Goal: Task Accomplishment & Management: Complete application form

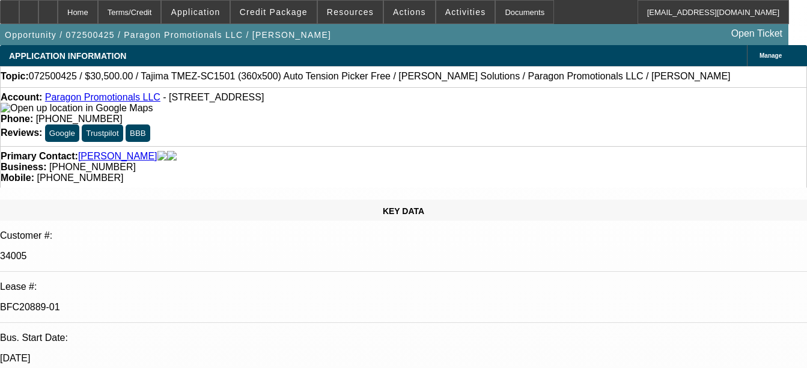
select select "0"
select select "2"
select select "0"
select select "6"
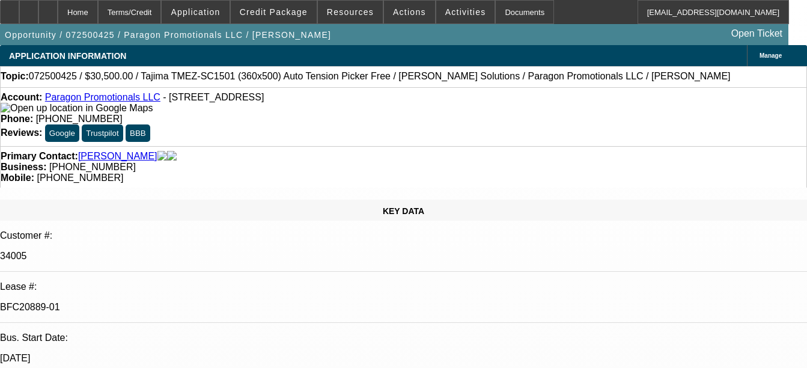
select select "0"
select select "2"
select select "0"
select select "6"
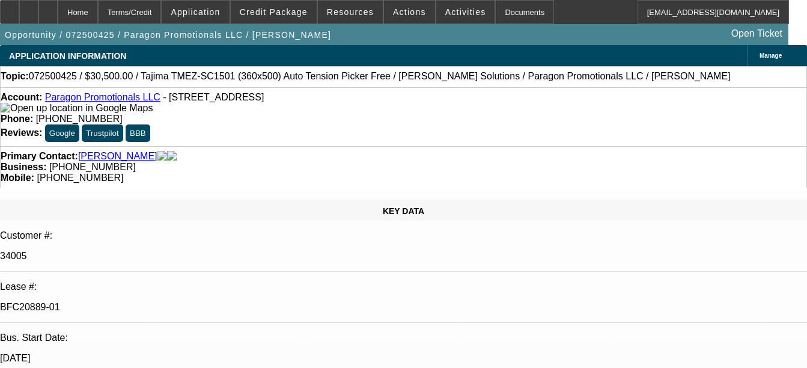
select select "0"
select select "2"
select select "0"
select select "6"
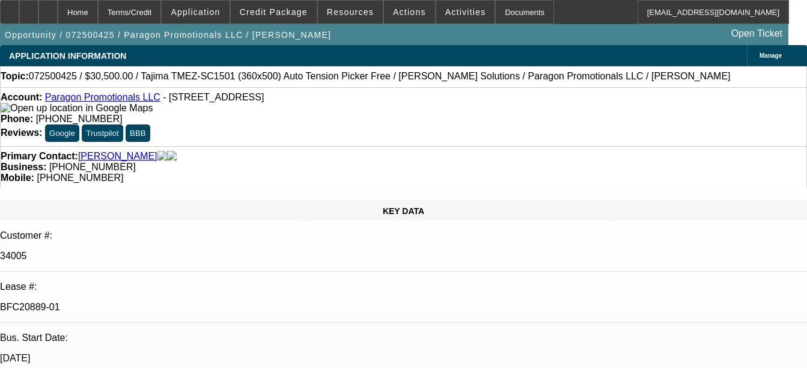
select select "0"
select select "2"
select select "0"
select select "6"
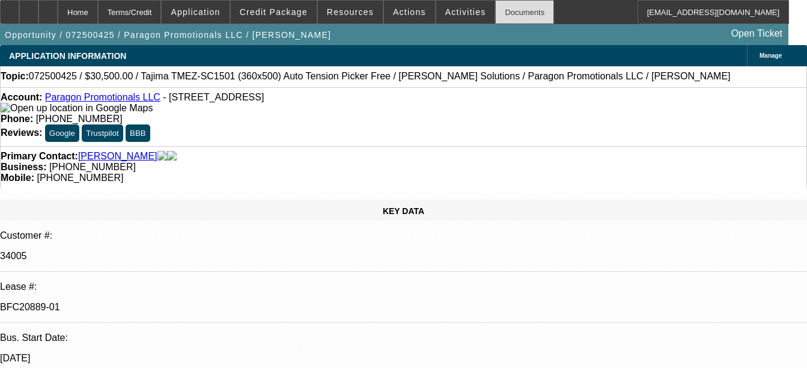
click at [500, 9] on div "Documents" at bounding box center [524, 12] width 59 height 24
